Goal: Check status: Check status

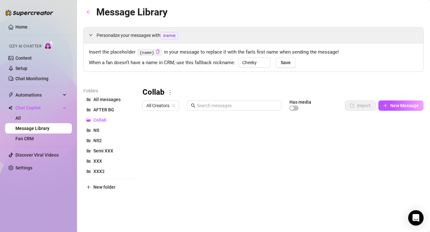
click at [15, 27] on link "Home" at bounding box center [21, 26] width 12 height 5
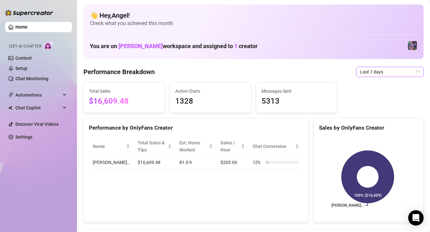
click at [376, 76] on span "Last 7 days" at bounding box center [390, 72] width 60 height 10
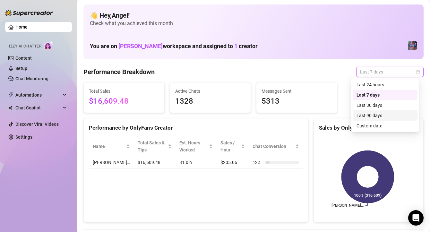
click at [375, 117] on div "Last 90 days" at bounding box center [385, 115] width 57 height 7
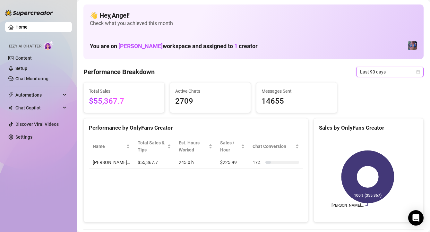
click at [367, 74] on span "Last 90 days" at bounding box center [390, 72] width 60 height 10
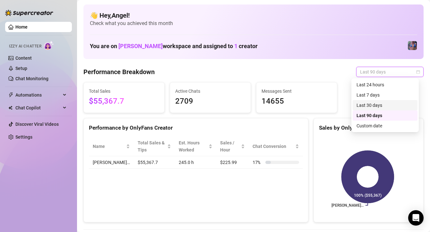
click at [370, 106] on div "Last 30 days" at bounding box center [385, 105] width 57 height 7
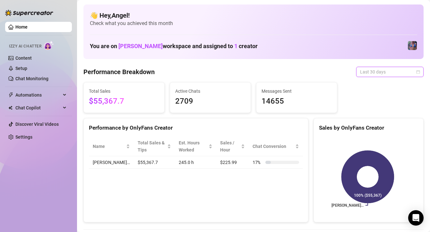
click at [381, 75] on span "Last 30 days" at bounding box center [390, 72] width 60 height 10
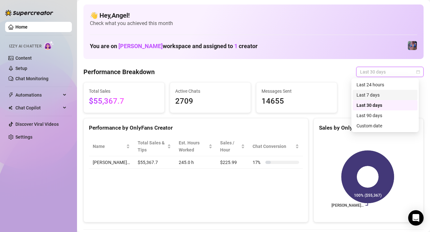
click at [371, 96] on div "Last 7 days" at bounding box center [385, 95] width 57 height 7
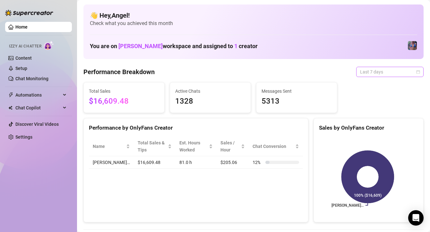
click at [371, 71] on span "Last 7 days" at bounding box center [390, 72] width 60 height 10
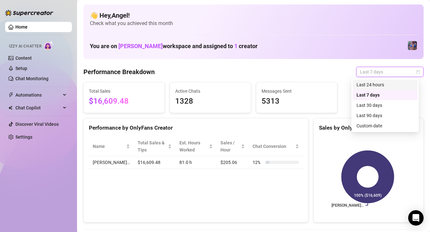
click at [366, 83] on div "Last 24 hours" at bounding box center [385, 84] width 57 height 7
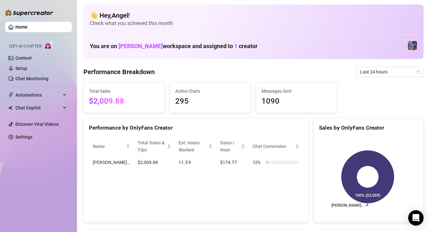
click at [23, 30] on link "Home" at bounding box center [21, 26] width 12 height 5
click at [23, 28] on link "Home" at bounding box center [21, 26] width 12 height 5
click at [22, 28] on link "Home" at bounding box center [21, 26] width 12 height 5
click at [22, 27] on link "Home" at bounding box center [21, 26] width 12 height 5
click at [369, 75] on span "Last 24 hours" at bounding box center [390, 72] width 60 height 10
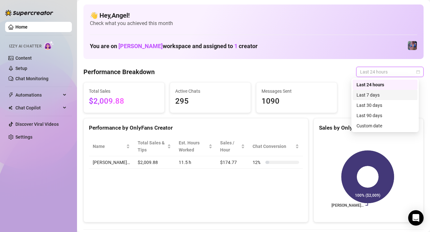
click at [371, 92] on div "Last 7 days" at bounding box center [385, 95] width 57 height 7
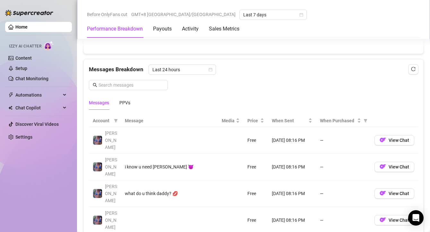
scroll to position [551, 0]
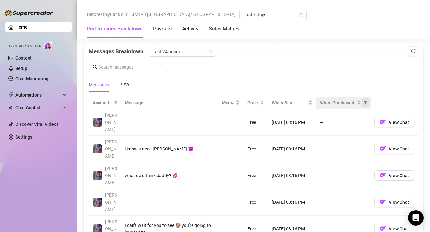
click at [364, 103] on icon "filter" at bounding box center [366, 103] width 4 height 4
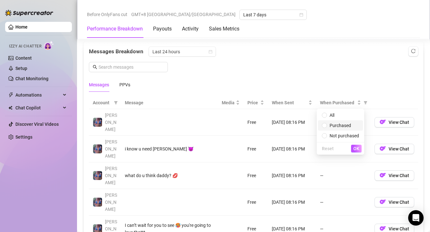
click at [345, 125] on span "Purchased" at bounding box center [341, 125] width 22 height 5
radio input "true"
click at [355, 151] on span "OK" at bounding box center [357, 148] width 6 height 5
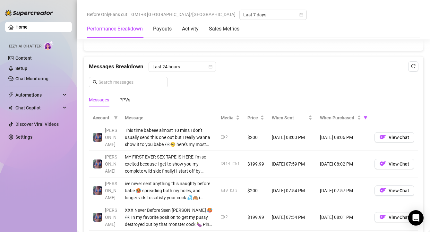
scroll to position [535, 0]
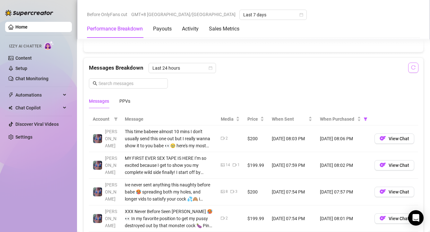
click at [411, 67] on icon "reload" at bounding box center [413, 67] width 4 height 4
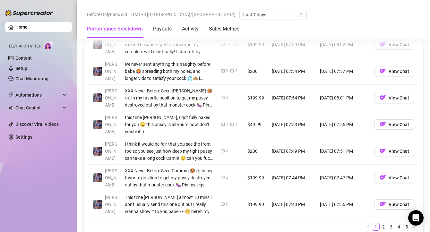
scroll to position [710, 0]
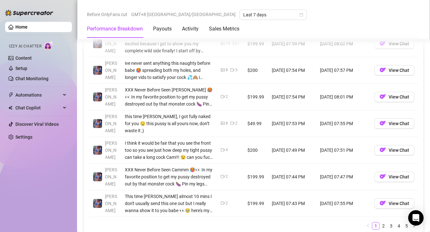
click at [380, 225] on link "2" at bounding box center [383, 226] width 7 height 7
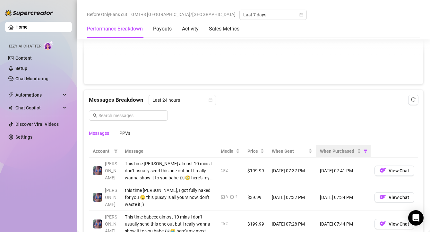
scroll to position [503, 0]
click at [354, 152] on div "When Purchased" at bounding box center [340, 151] width 41 height 7
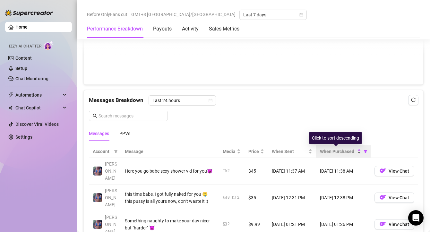
click at [354, 152] on div "When Purchased" at bounding box center [340, 151] width 41 height 7
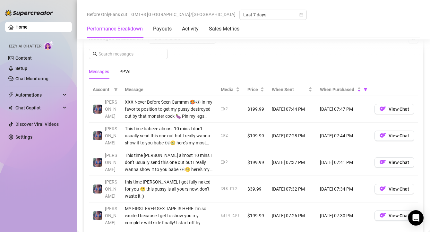
scroll to position [565, 0]
click at [364, 88] on icon "filter" at bounding box center [366, 89] width 4 height 4
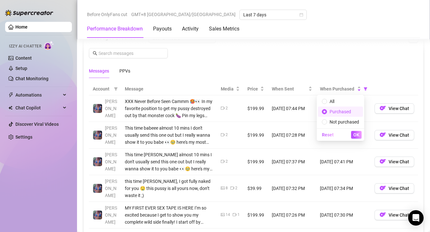
click at [344, 110] on span "Purchased" at bounding box center [341, 111] width 22 height 5
click at [358, 133] on span "OK" at bounding box center [357, 134] width 6 height 5
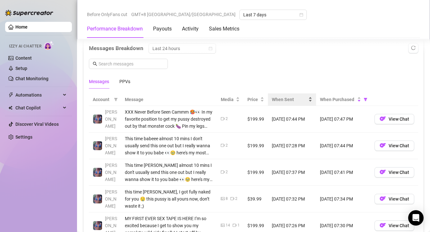
scroll to position [554, 0]
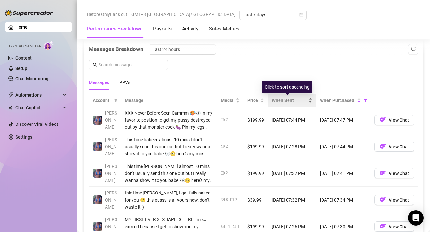
click at [288, 103] on span "When Sent" at bounding box center [289, 100] width 35 height 7
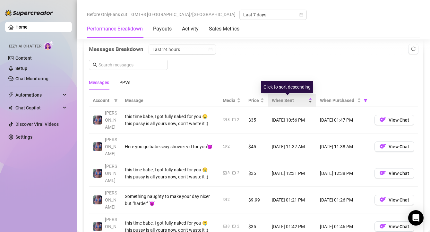
click at [288, 103] on span "When Sent" at bounding box center [289, 100] width 35 height 7
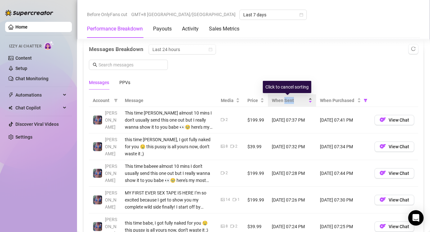
click at [288, 103] on span "When Sent" at bounding box center [289, 100] width 35 height 7
click at [298, 101] on span "When Sent" at bounding box center [289, 100] width 35 height 7
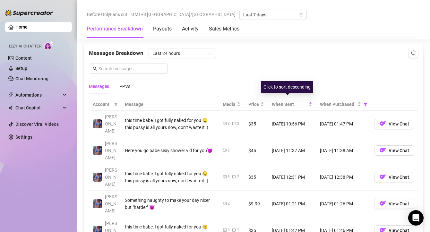
scroll to position [549, 0]
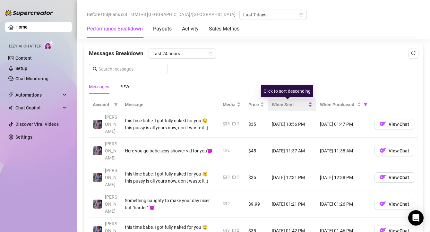
click at [296, 104] on span "When Sent" at bounding box center [289, 104] width 35 height 7
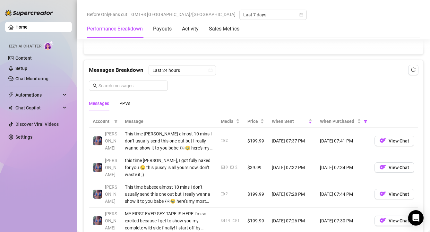
scroll to position [529, 0]
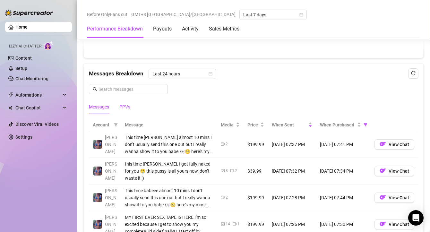
click at [125, 106] on div "PPVs" at bounding box center [124, 106] width 11 height 7
click at [96, 106] on div "Messages" at bounding box center [99, 106] width 20 height 7
click at [411, 71] on icon "reload" at bounding box center [413, 73] width 4 height 4
click at [28, 28] on link "Home" at bounding box center [21, 26] width 12 height 5
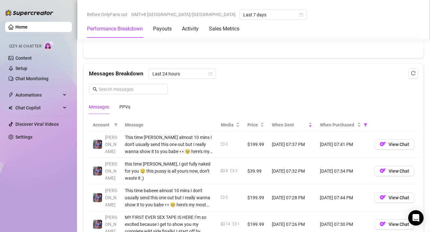
click at [28, 27] on link "Home" at bounding box center [21, 26] width 12 height 5
click at [28, 28] on link "Home" at bounding box center [21, 26] width 12 height 5
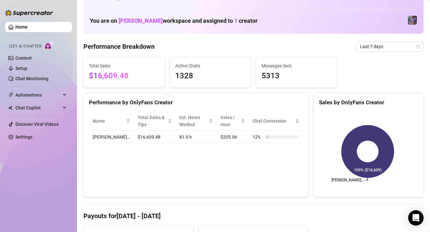
scroll to position [0, 0]
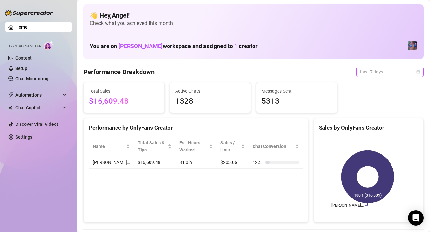
click at [384, 69] on span "Last 7 days" at bounding box center [390, 72] width 60 height 10
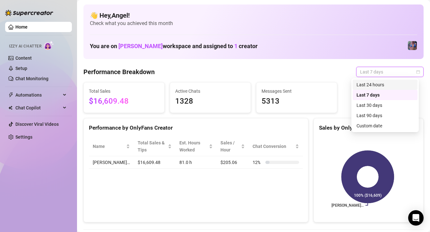
click at [378, 86] on div "Last 24 hours" at bounding box center [385, 84] width 57 height 7
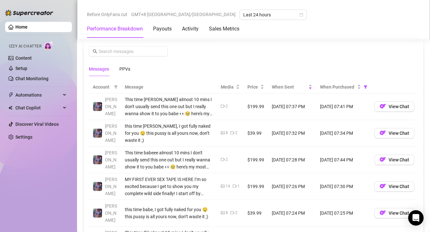
scroll to position [566, 0]
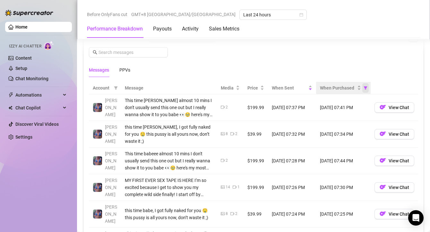
click at [364, 89] on icon "filter" at bounding box center [366, 87] width 4 height 3
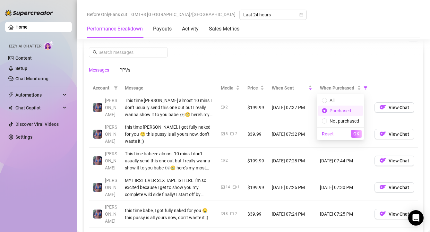
click at [355, 132] on span "OK" at bounding box center [357, 133] width 6 height 5
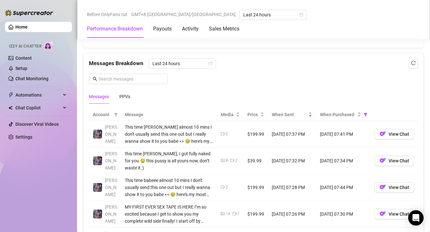
scroll to position [534, 0]
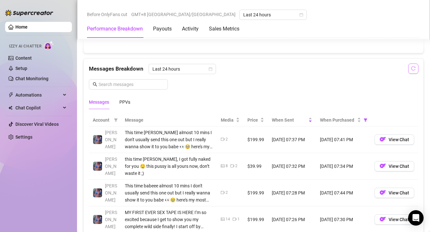
click at [412, 70] on icon "reload" at bounding box center [414, 68] width 4 height 4
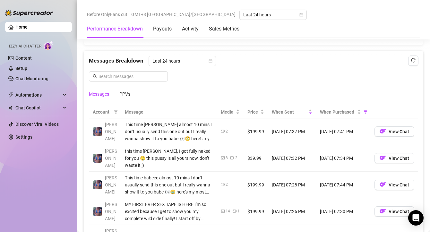
scroll to position [544, 0]
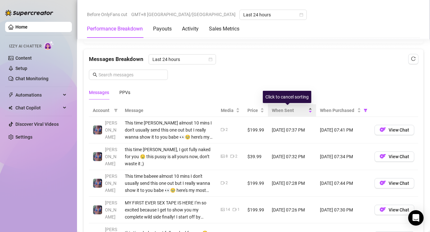
click at [306, 110] on div "When Sent" at bounding box center [292, 110] width 40 height 7
click at [307, 112] on div "When Sent" at bounding box center [292, 110] width 40 height 7
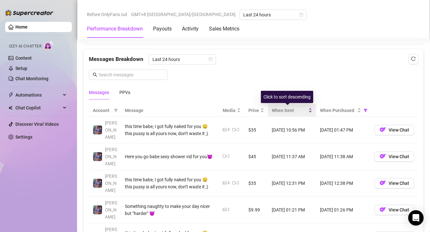
click at [307, 112] on div "When Sent" at bounding box center [292, 110] width 40 height 7
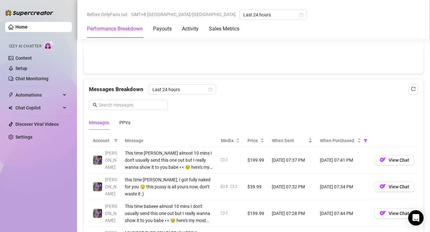
scroll to position [499, 0]
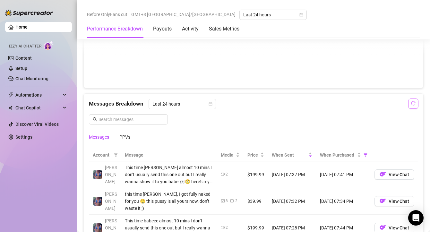
click at [411, 103] on icon "reload" at bounding box center [413, 103] width 4 height 4
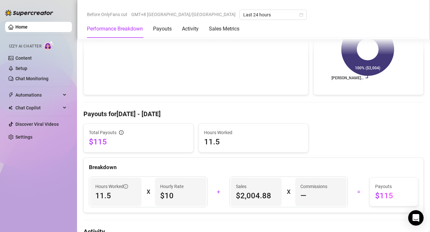
scroll to position [0, 0]
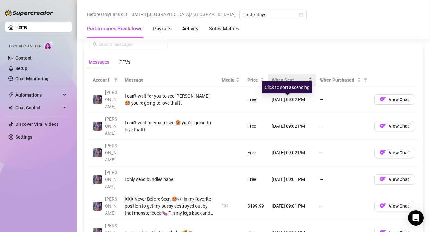
scroll to position [574, 0]
drag, startPoint x: 361, startPoint y: 81, endPoint x: 367, endPoint y: 87, distance: 8.2
click at [363, 81] on span "When Purchased" at bounding box center [366, 80] width 6 height 10
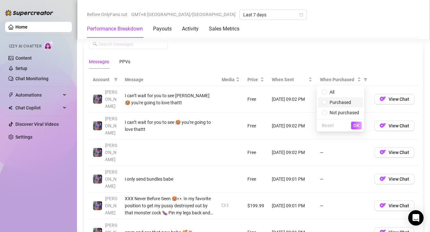
click at [352, 101] on span "Purchased" at bounding box center [340, 102] width 37 height 7
radio input "true"
click at [357, 125] on span "OK" at bounding box center [357, 125] width 6 height 5
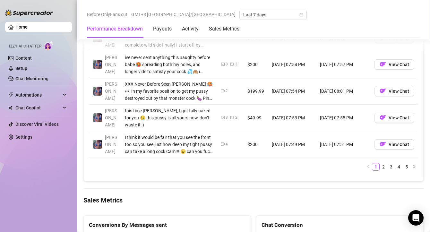
scroll to position [770, 0]
click at [388, 163] on link "3" at bounding box center [391, 166] width 7 height 7
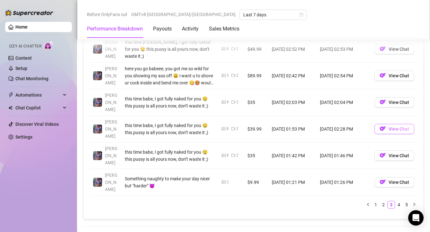
scroll to position [757, 0]
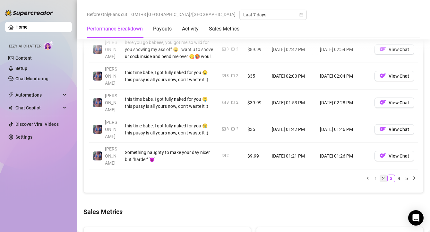
click at [380, 175] on link "2" at bounding box center [383, 178] width 7 height 7
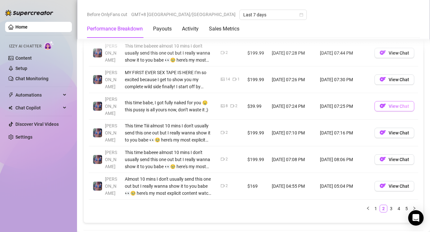
scroll to position [725, 0]
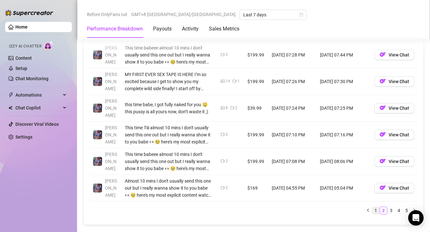
click at [372, 207] on link "1" at bounding box center [375, 210] width 7 height 7
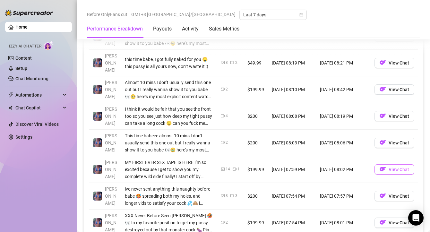
scroll to position [637, 0]
click at [398, 167] on span "View Chat" at bounding box center [399, 169] width 21 height 5
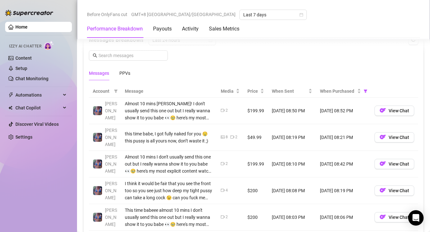
scroll to position [558, 0]
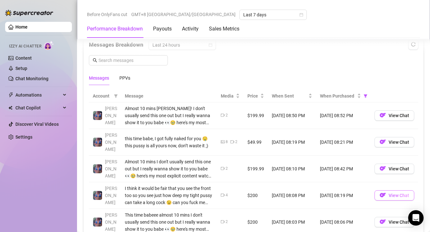
click at [392, 193] on span "View Chat" at bounding box center [399, 195] width 21 height 5
click at [380, 140] on img "button" at bounding box center [383, 142] width 6 height 6
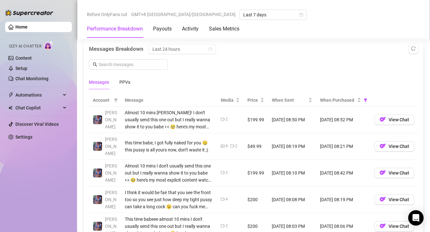
scroll to position [553, 0]
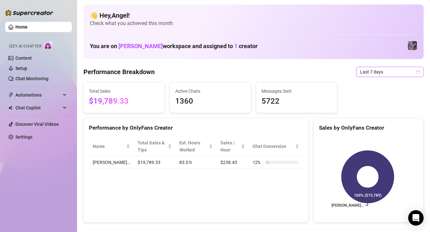
click at [381, 72] on span "Last 7 days" at bounding box center [390, 72] width 60 height 10
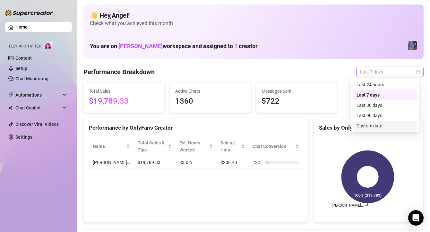
click at [369, 129] on div "Custom date" at bounding box center [385, 125] width 57 height 7
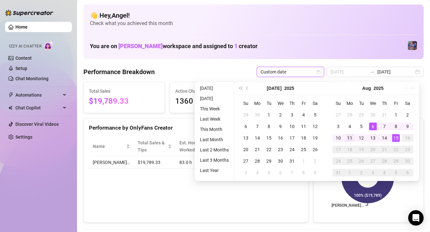
type input "2025-08-11"
click at [346, 136] on div "11" at bounding box center [350, 138] width 8 height 8
type input "2025-08-15"
click at [393, 137] on div "15" at bounding box center [396, 138] width 8 height 8
type input "2025-08-11"
